Goal: Navigation & Orientation: Find specific page/section

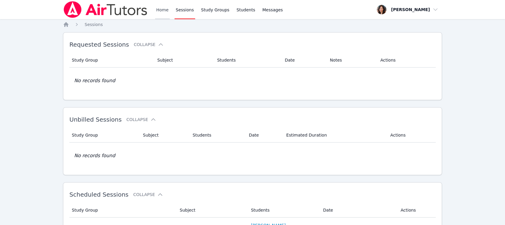
drag, startPoint x: 0, startPoint y: 0, endPoint x: 165, endPoint y: 14, distance: 165.4
click at [165, 14] on link "Home" at bounding box center [162, 9] width 15 height 19
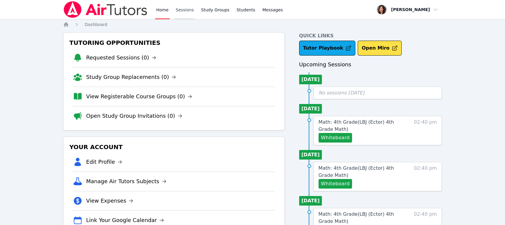
click at [180, 12] on link "Sessions" at bounding box center [184, 9] width 21 height 19
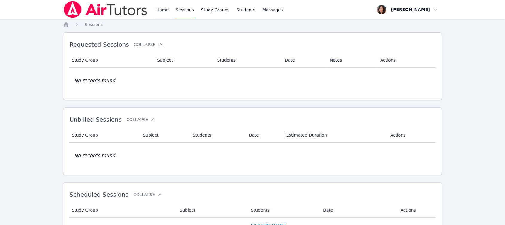
click at [165, 10] on link "Home" at bounding box center [162, 9] width 15 height 19
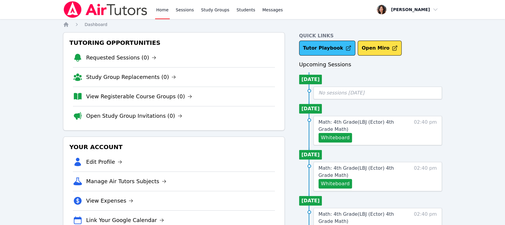
click at [327, 52] on link "Tutor Playbook" at bounding box center [327, 48] width 56 height 15
click at [180, 7] on link "Sessions" at bounding box center [184, 9] width 21 height 19
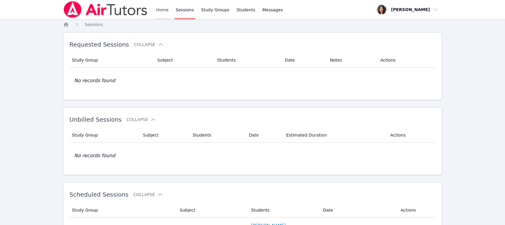
click at [160, 8] on link "Home" at bounding box center [162, 9] width 15 height 19
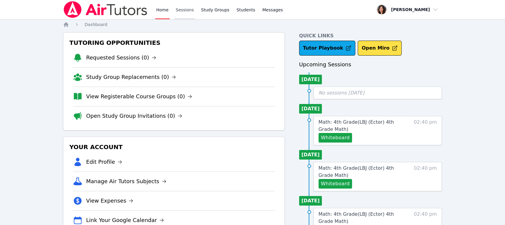
click at [176, 8] on link "Sessions" at bounding box center [184, 9] width 21 height 19
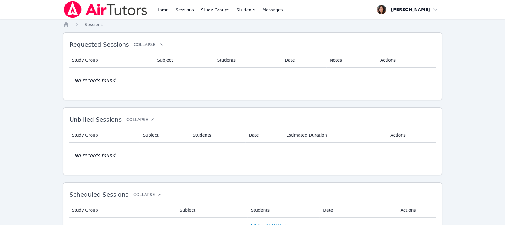
click at [176, 8] on link "Sessions" at bounding box center [184, 9] width 21 height 19
click at [159, 8] on link "Home" at bounding box center [162, 9] width 15 height 19
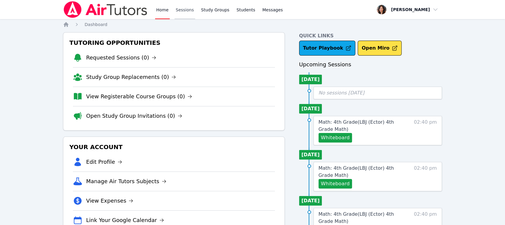
click at [185, 10] on link "Sessions" at bounding box center [184, 9] width 21 height 19
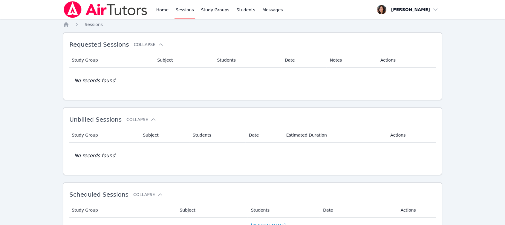
click at [170, 10] on div "Home Sessions Study Groups Students Messages" at bounding box center [219, 9] width 129 height 19
click at [154, 9] on div "Home Sessions Study Groups Students Messages" at bounding box center [173, 9] width 221 height 19
click at [158, 8] on link "Home" at bounding box center [162, 9] width 15 height 19
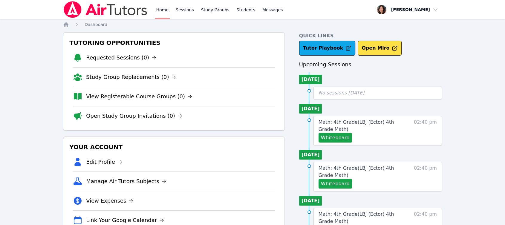
click at [158, 8] on link "Home" at bounding box center [162, 9] width 15 height 19
click at [185, 8] on link "Sessions" at bounding box center [184, 9] width 21 height 19
